Goal: Transaction & Acquisition: Purchase product/service

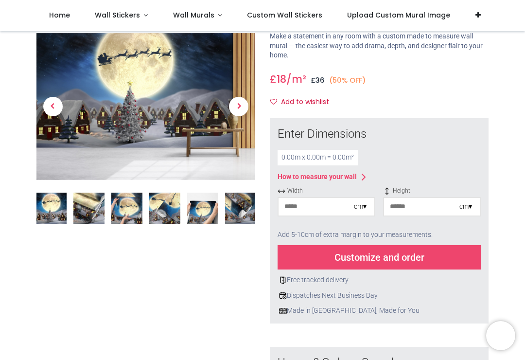
scroll to position [70, 0]
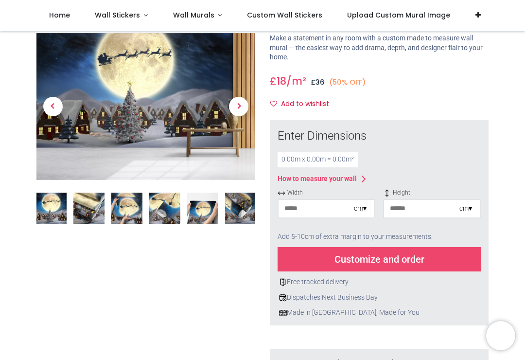
click at [358, 210] on div "cm ▾" at bounding box center [360, 209] width 13 height 10
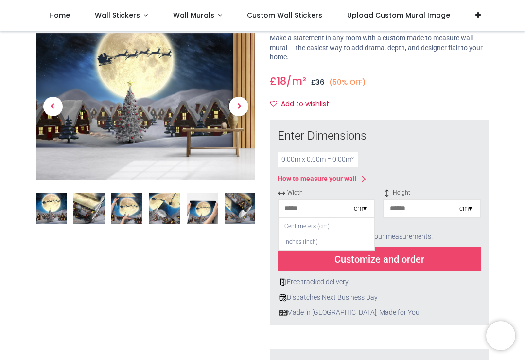
click at [297, 242] on div "Inches (inch)" at bounding box center [327, 242] width 96 height 16
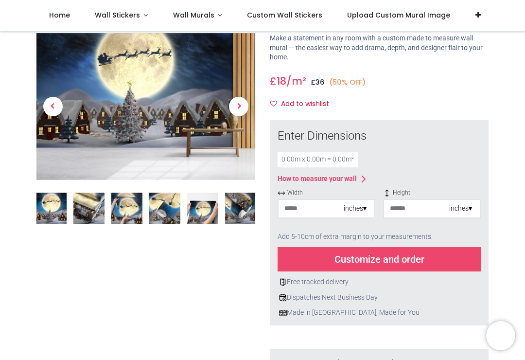
click at [293, 214] on input "number" at bounding box center [311, 209] width 65 height 18
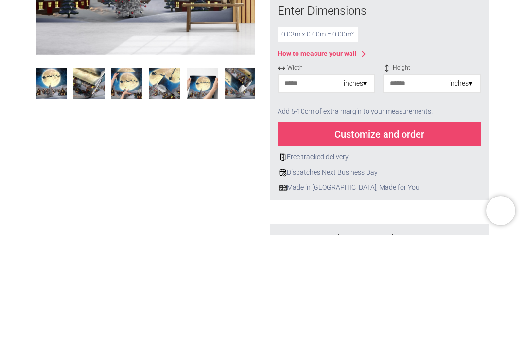
type input "**"
click at [394, 200] on input "number" at bounding box center [416, 209] width 65 height 18
type input "*"
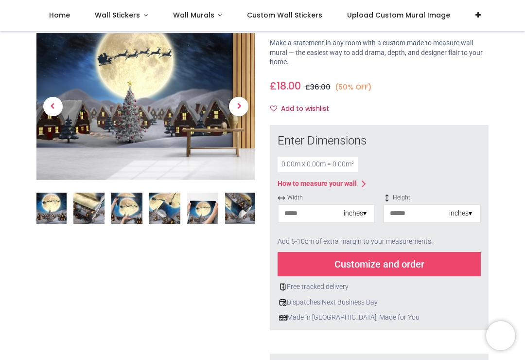
scroll to position [64, 0]
click at [459, 214] on div "inches ▾" at bounding box center [461, 214] width 23 height 10
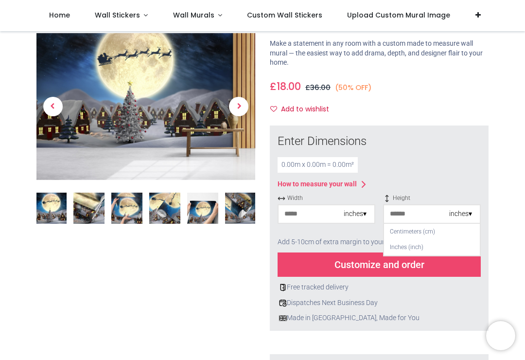
click at [406, 251] on div "Inches (inch)" at bounding box center [432, 247] width 96 height 16
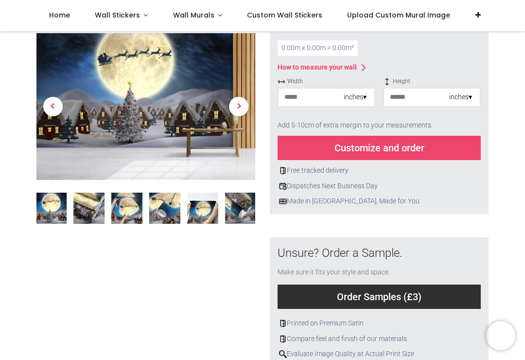
scroll to position [189, 0]
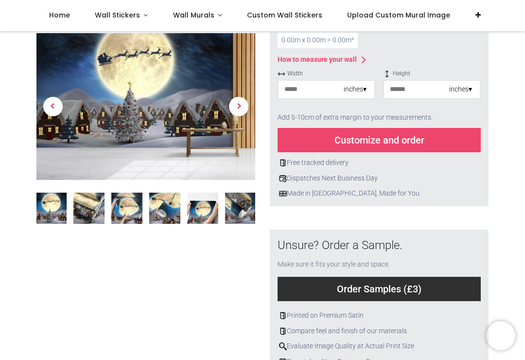
click at [200, 144] on img at bounding box center [145, 107] width 219 height 146
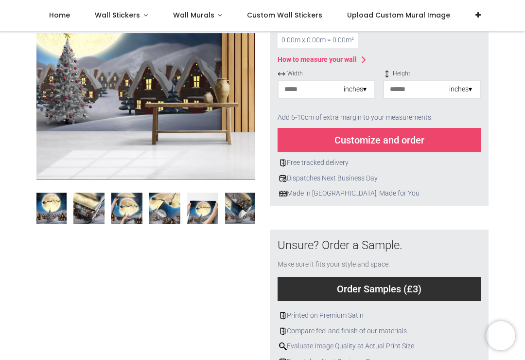
click at [205, 218] on img at bounding box center [202, 208] width 31 height 31
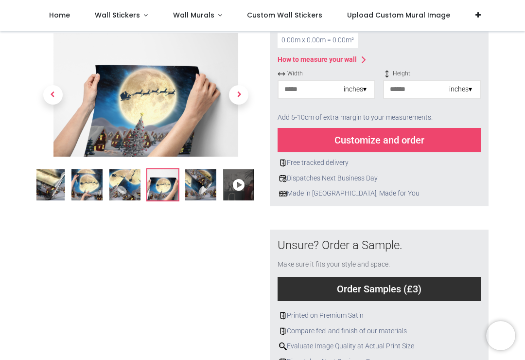
click at [49, 192] on img at bounding box center [49, 184] width 31 height 31
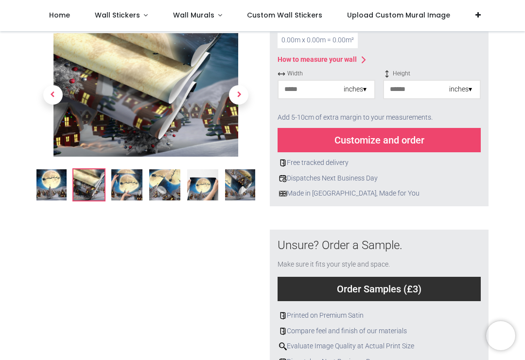
click at [86, 193] on img at bounding box center [88, 184] width 31 height 31
click at [85, 189] on img at bounding box center [88, 184] width 31 height 31
click at [90, 181] on img at bounding box center [88, 184] width 31 height 31
click at [127, 188] on img at bounding box center [126, 184] width 31 height 31
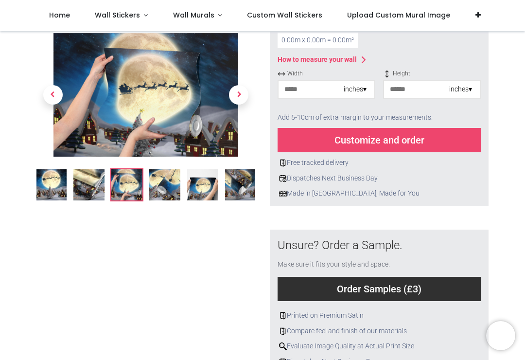
click at [163, 190] on img at bounding box center [164, 184] width 31 height 31
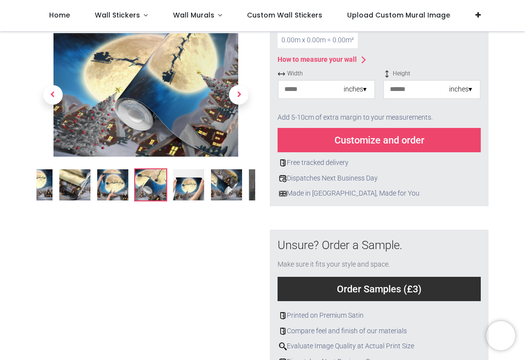
click at [190, 192] on img at bounding box center [188, 184] width 31 height 31
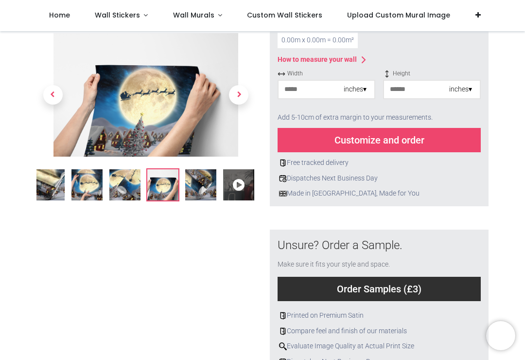
click at [234, 193] on icon at bounding box center [238, 184] width 31 height 31
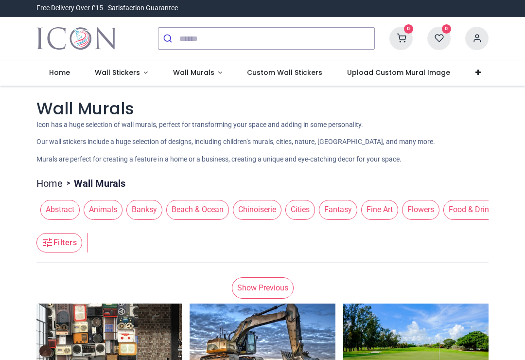
click at [189, 82] on link "Wall Murals" at bounding box center [198, 72] width 74 height 25
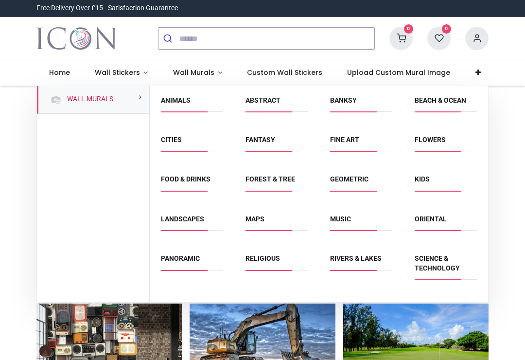
click at [173, 304] on link "Seasonal" at bounding box center [178, 308] width 35 height 8
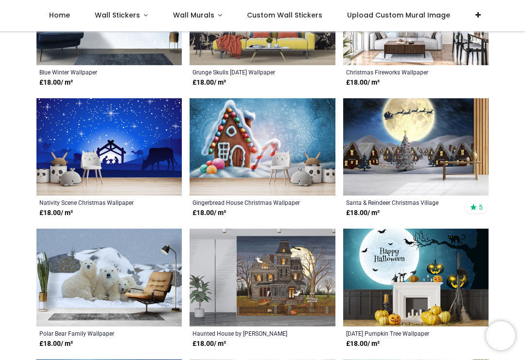
scroll to position [785, 0]
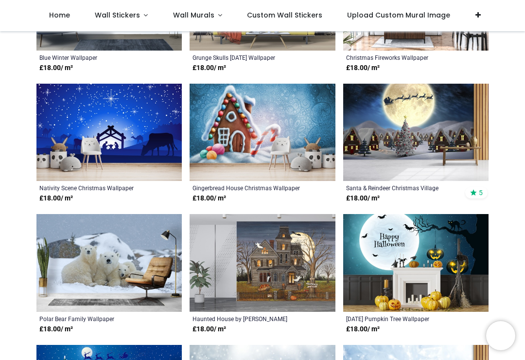
click at [419, 134] on img at bounding box center [416, 133] width 145 height 98
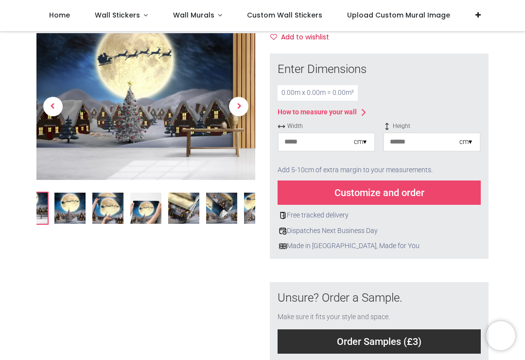
scroll to position [140, 0]
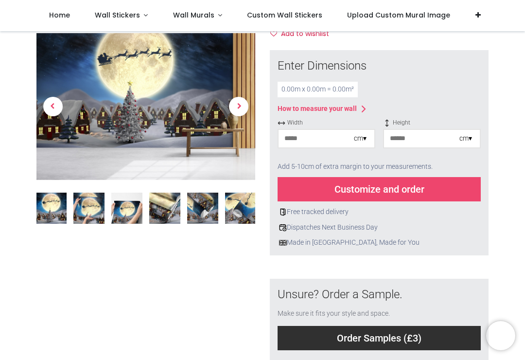
click at [352, 140] on input "number" at bounding box center [316, 139] width 75 height 18
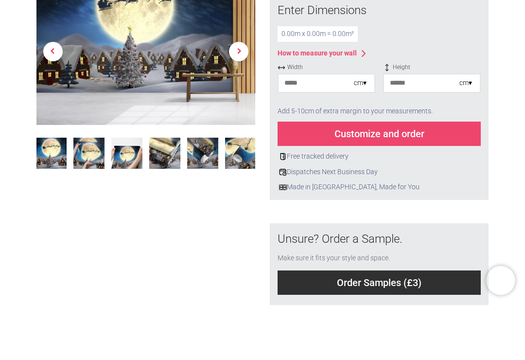
click at [358, 134] on div "cm ▾" at bounding box center [360, 139] width 13 height 10
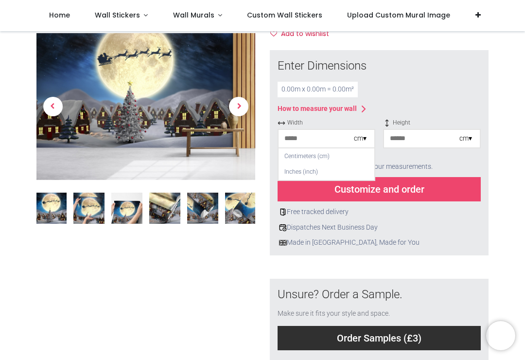
click at [295, 176] on div "Inches (inch)" at bounding box center [327, 172] width 96 height 16
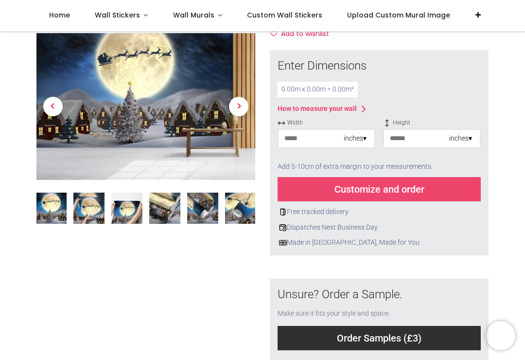
click at [290, 141] on input "number" at bounding box center [311, 139] width 65 height 18
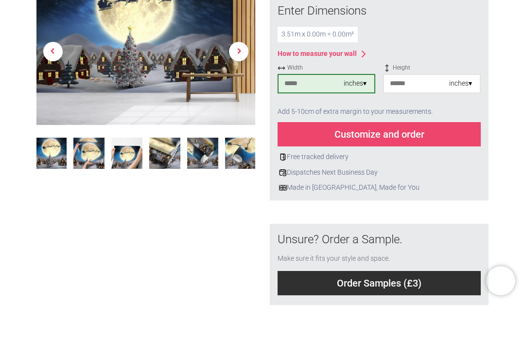
type input "***"
click at [400, 130] on input "number" at bounding box center [416, 139] width 65 height 18
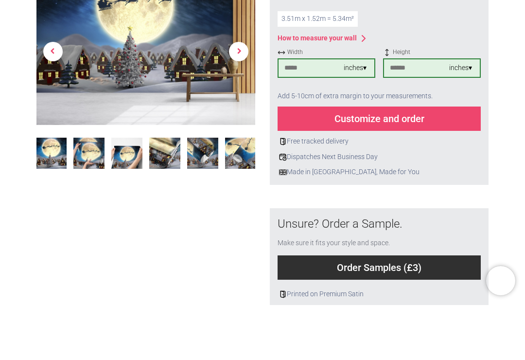
scroll to position [156, 0]
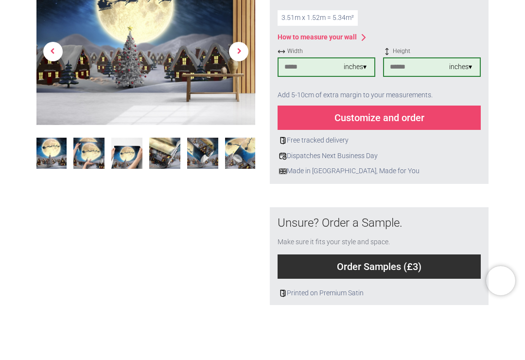
type input "**"
click at [176, 79] on img at bounding box center [145, 107] width 219 height 146
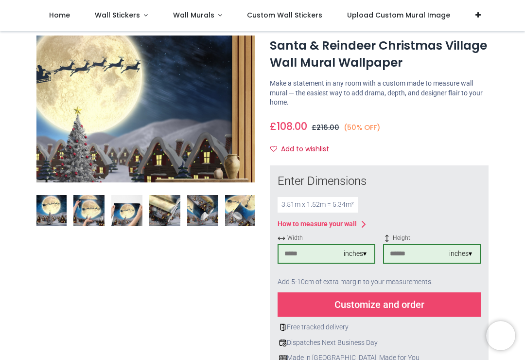
scroll to position [24, 0]
